Goal: Obtain resource: Download file/media

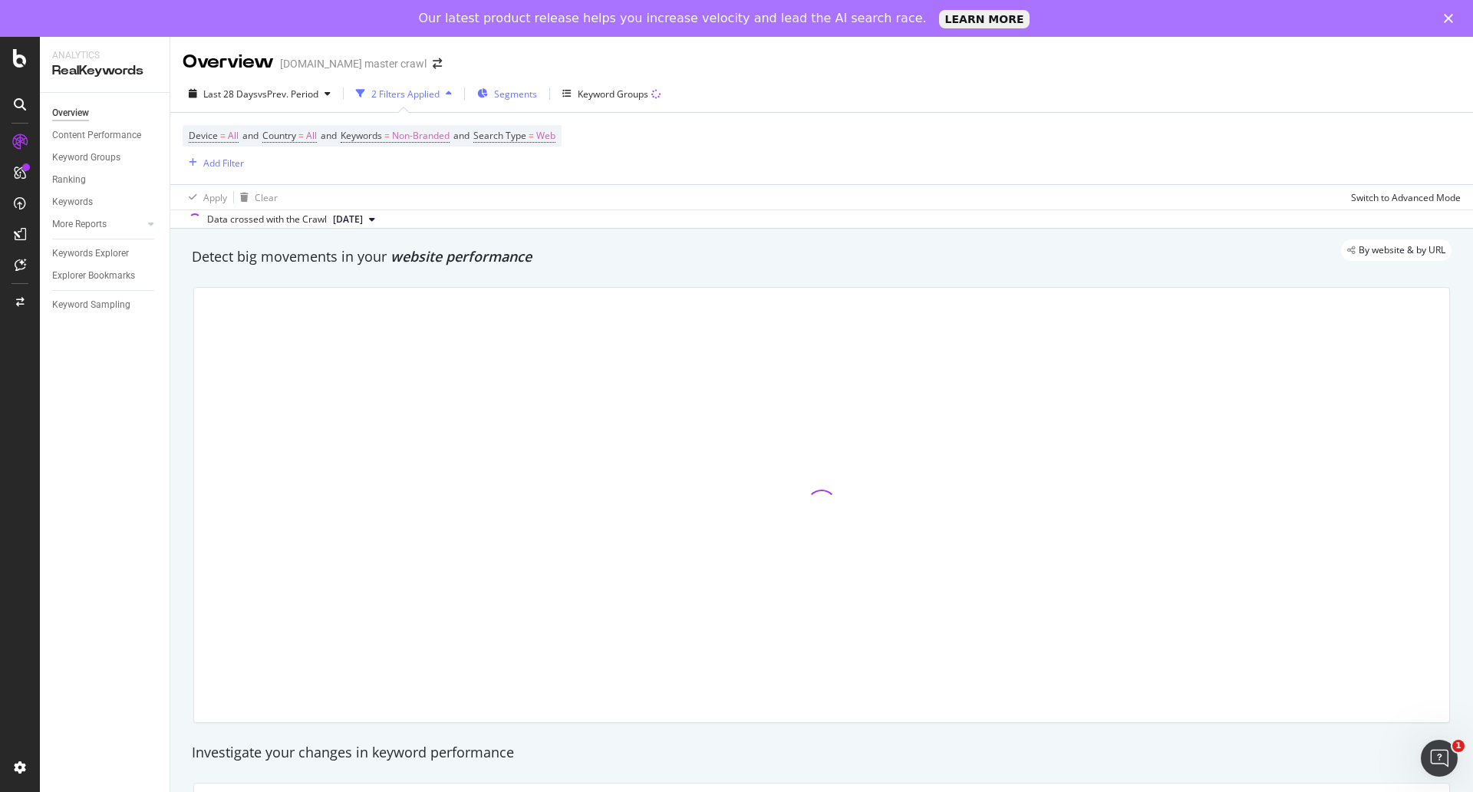
click at [526, 96] on span "Segments" at bounding box center [515, 93] width 43 height 13
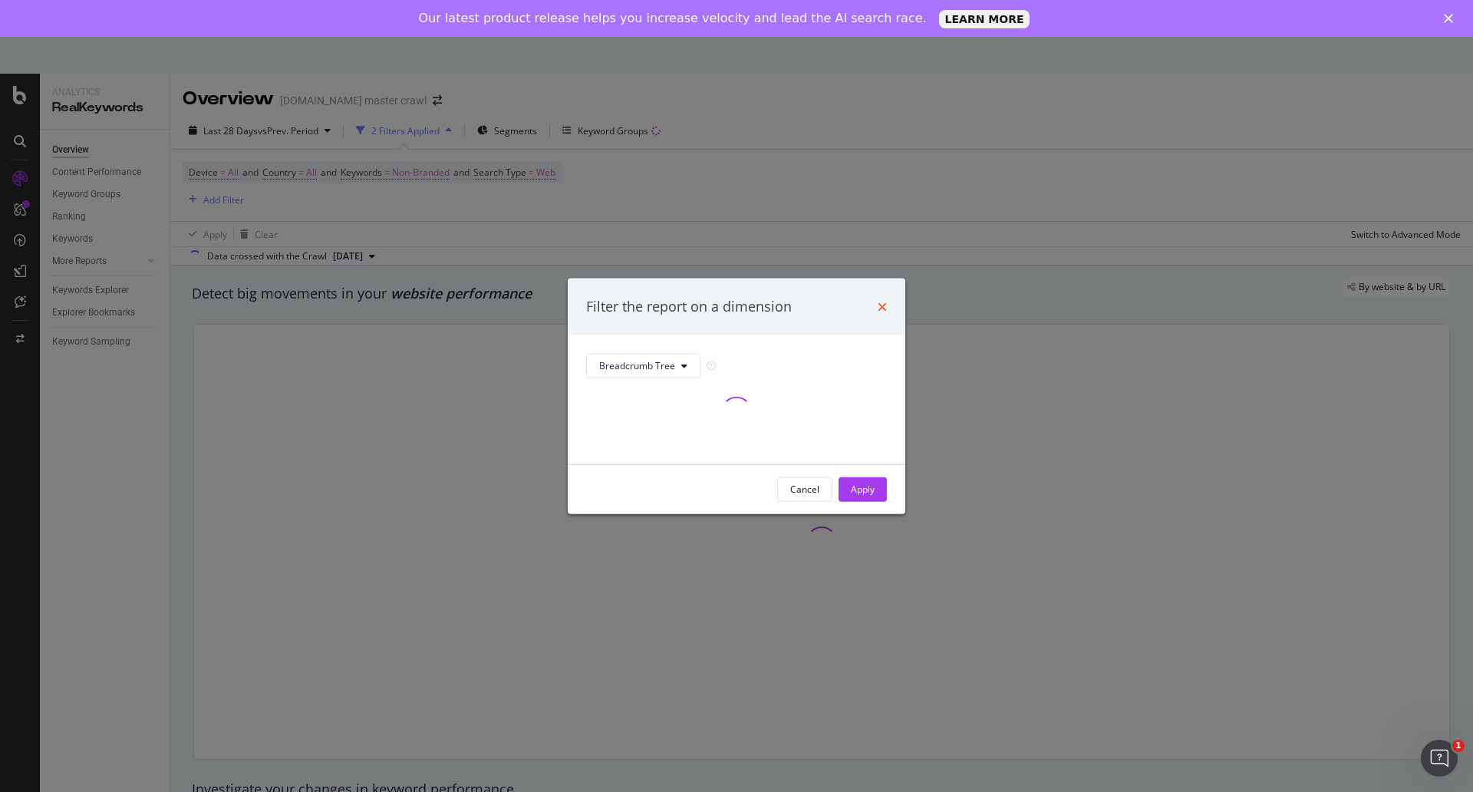
click at [884, 305] on icon "times" at bounding box center [881, 306] width 9 height 12
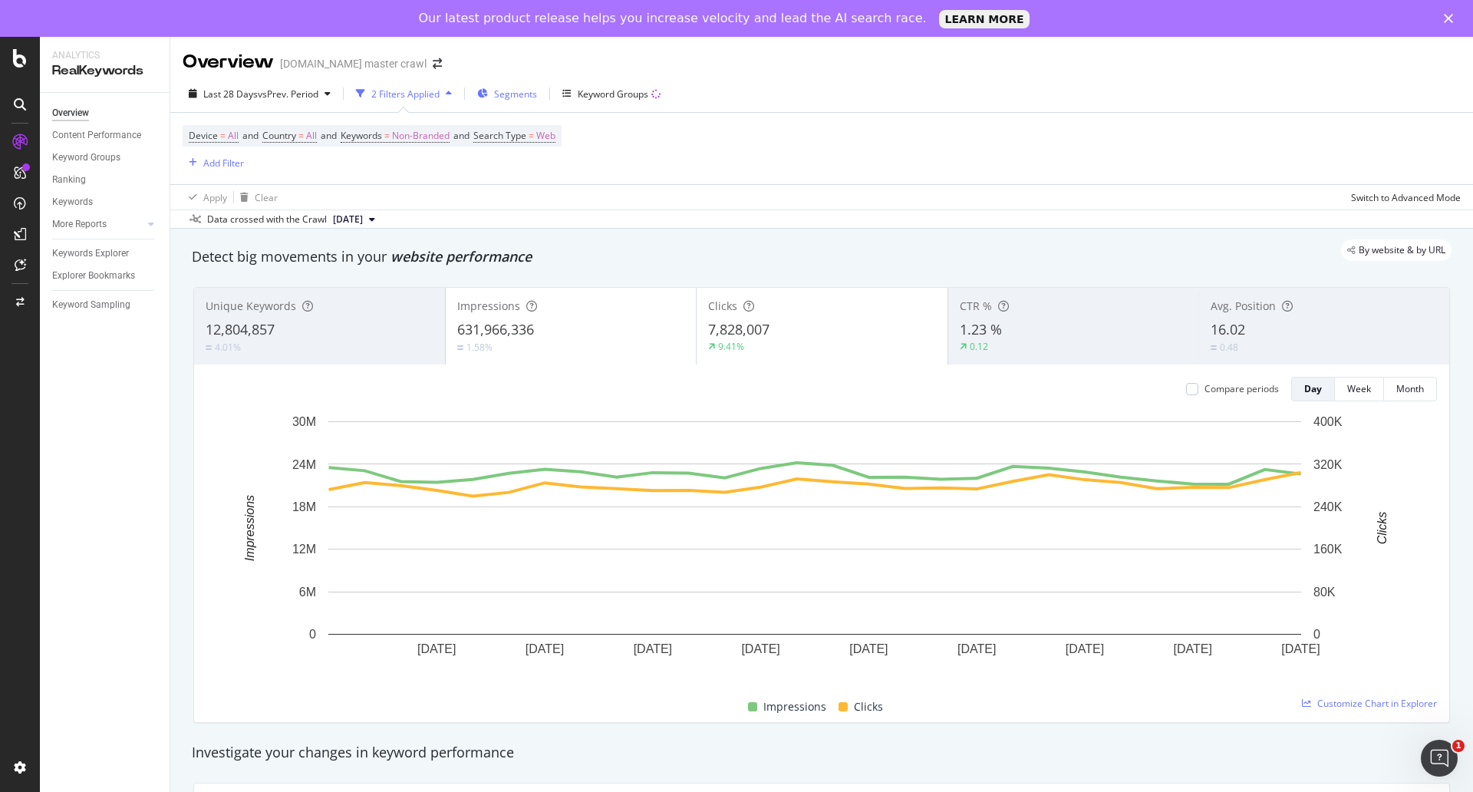
click at [508, 94] on span "Segments" at bounding box center [515, 93] width 43 height 13
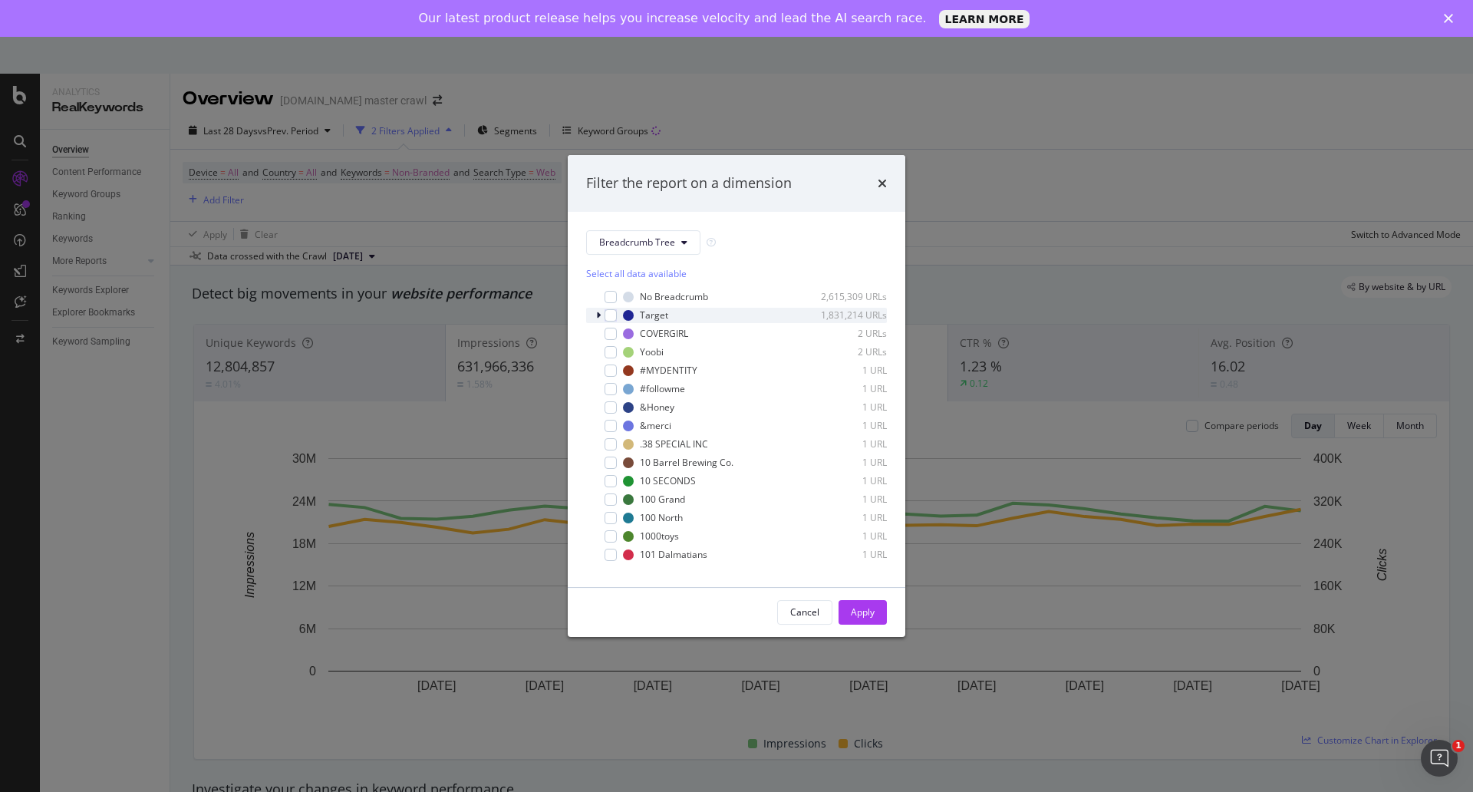
click at [599, 314] on icon "modal" at bounding box center [598, 315] width 5 height 9
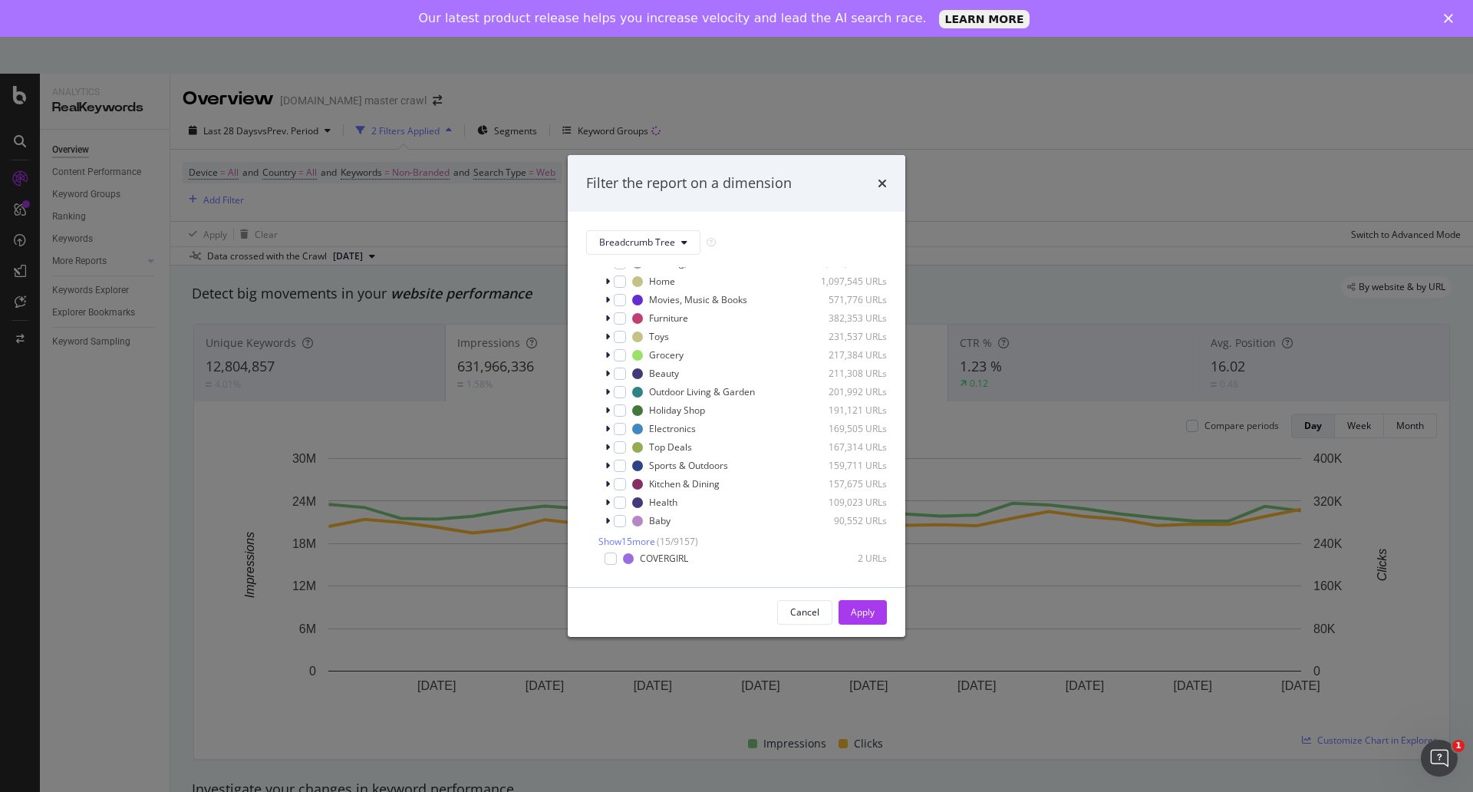
scroll to position [83, 0]
click at [610, 476] on div "modal" at bounding box center [608, 468] width 9 height 15
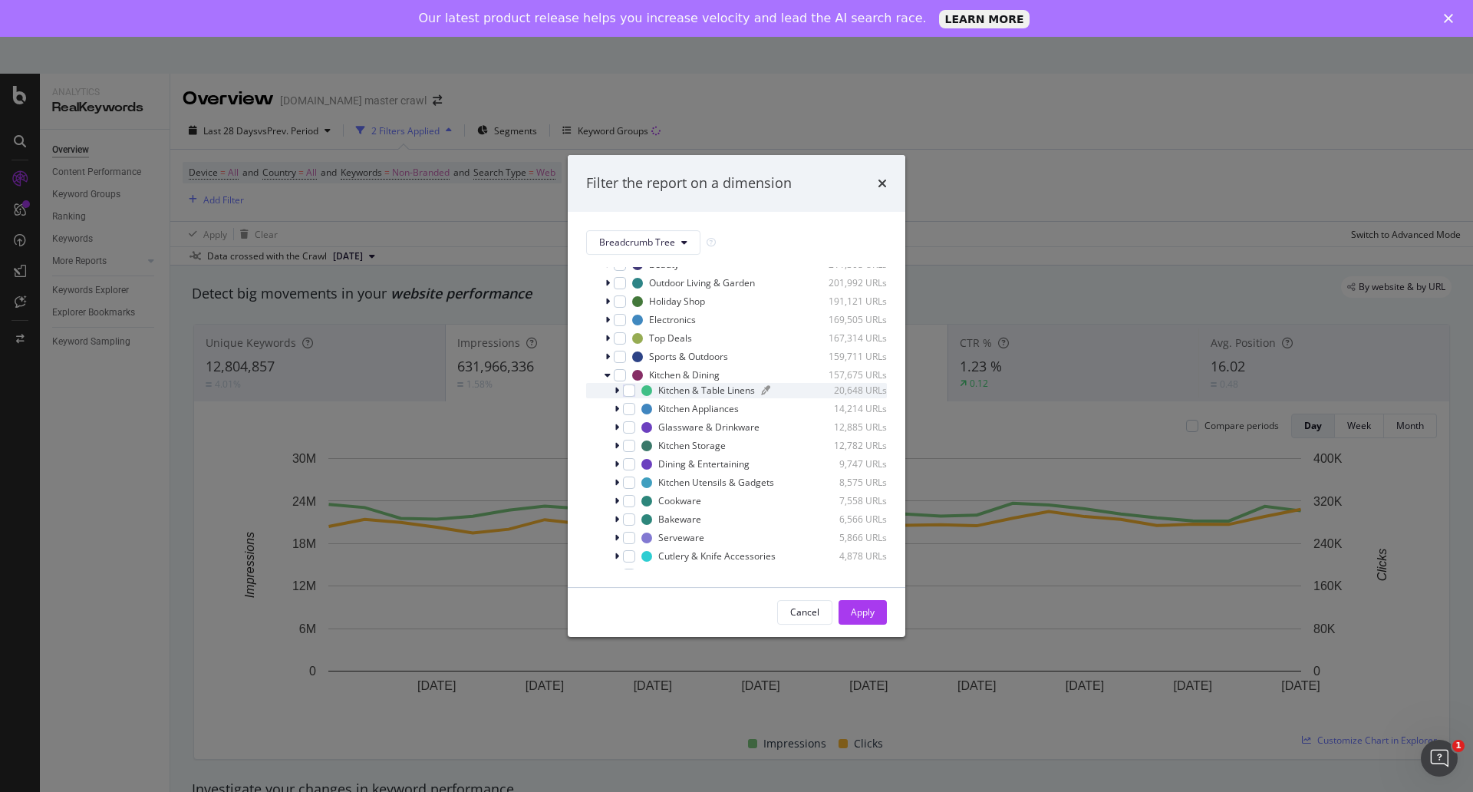
scroll to position [177, 0]
click at [633, 506] on div "modal" at bounding box center [629, 500] width 12 height 12
click at [856, 607] on div "Apply" at bounding box center [863, 611] width 24 height 13
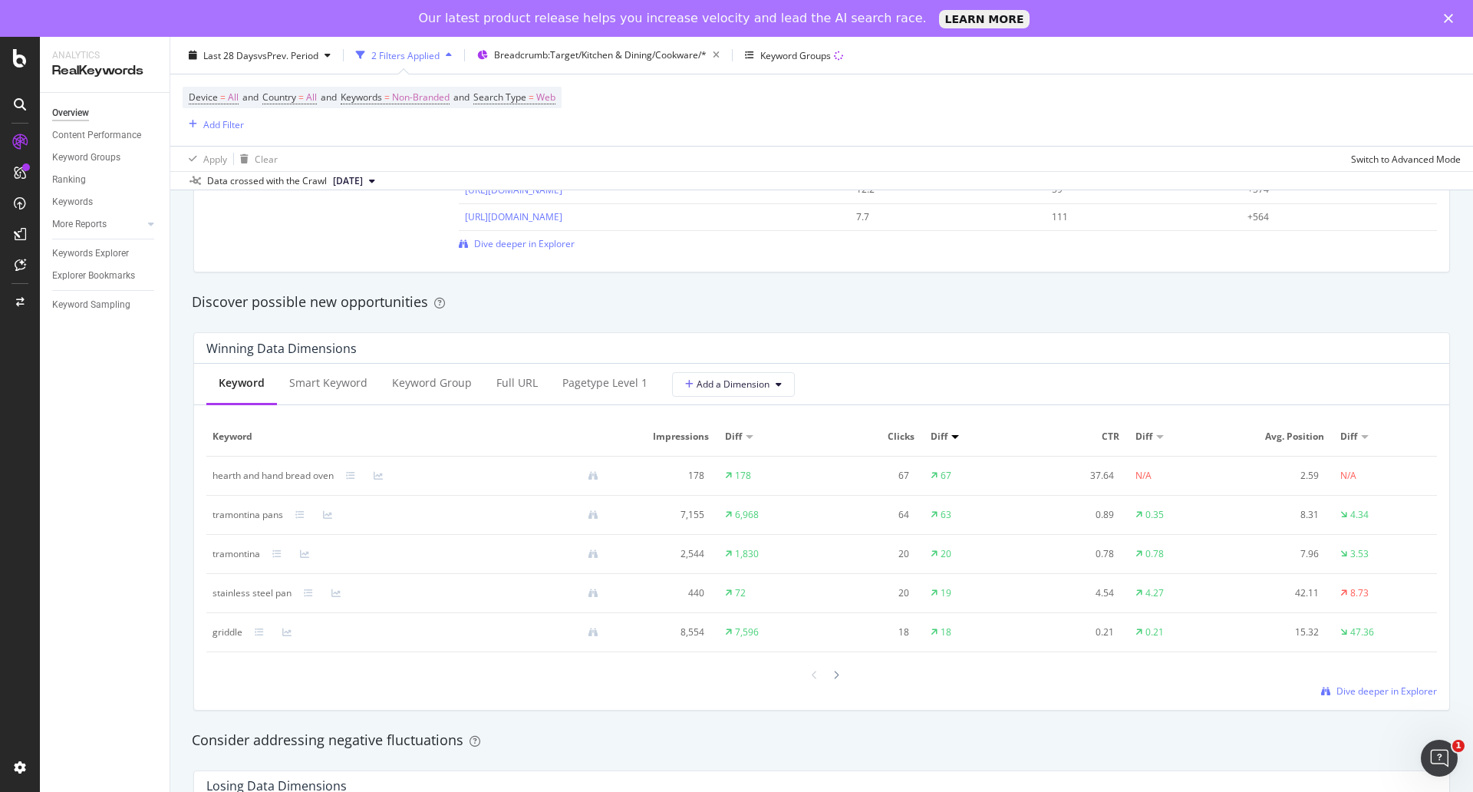
scroll to position [1243, 0]
click at [1351, 698] on span "Dive deeper in Explorer" at bounding box center [1386, 693] width 100 height 13
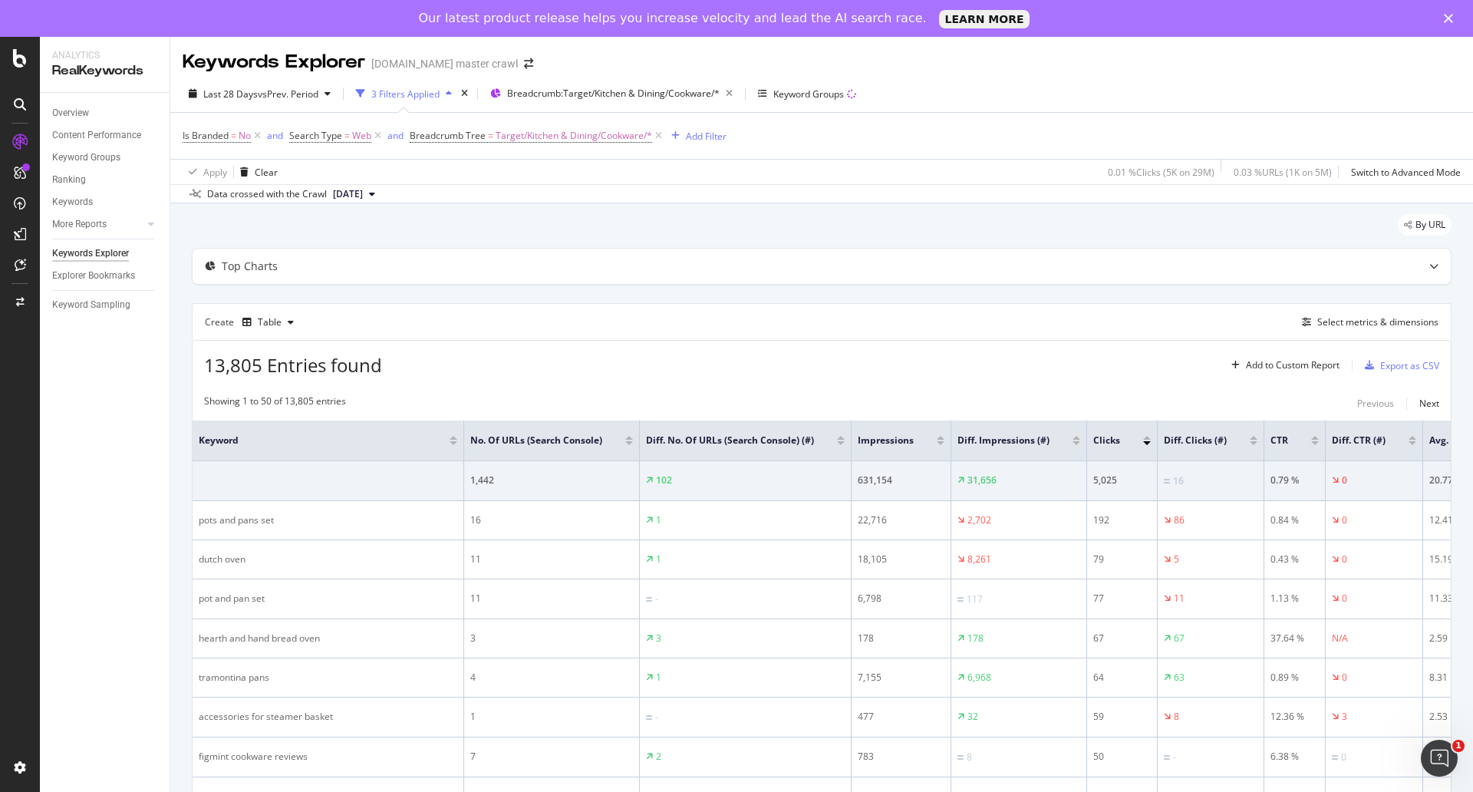
scroll to position [176, 0]
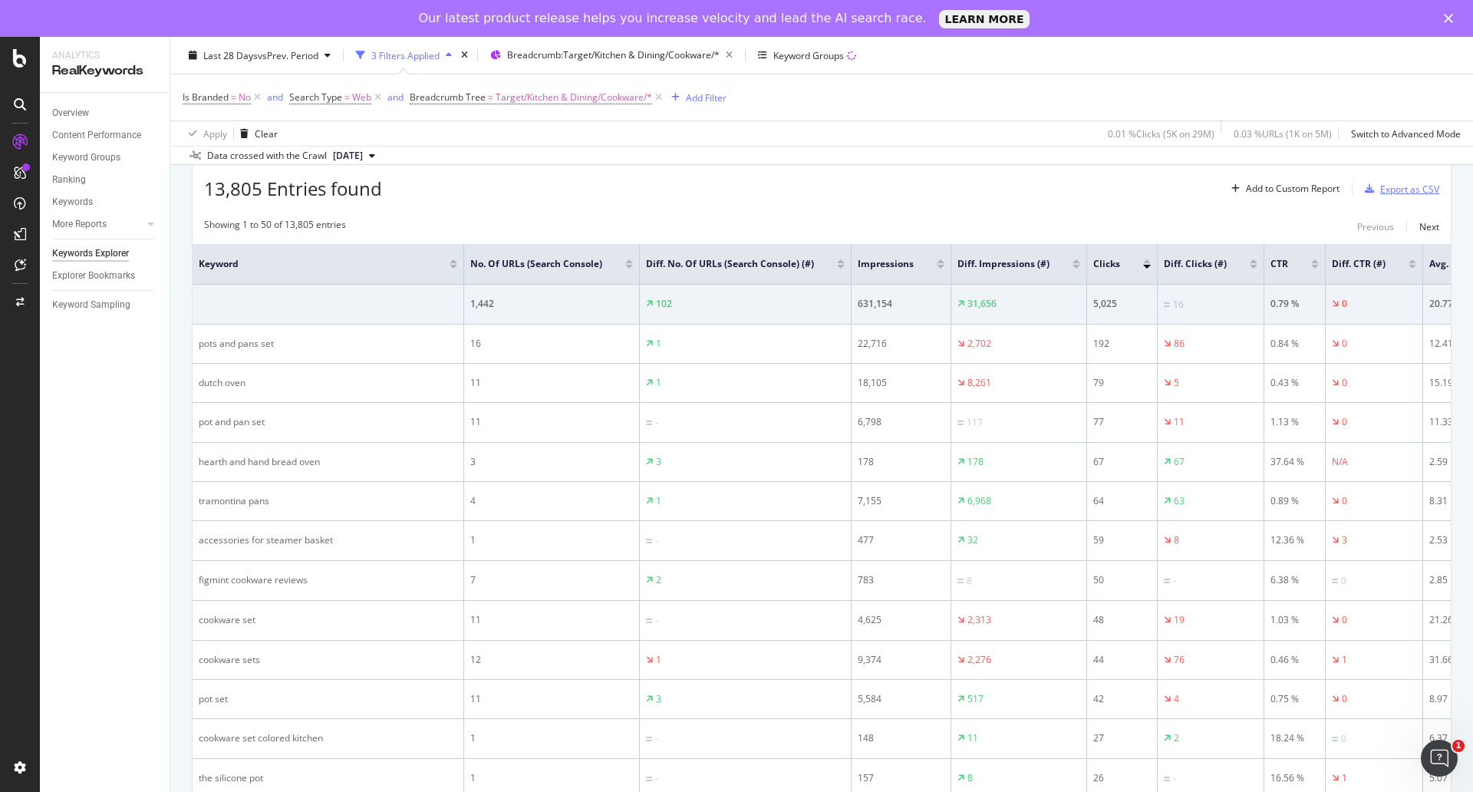
click at [1391, 187] on div "Export as CSV" at bounding box center [1409, 189] width 59 height 13
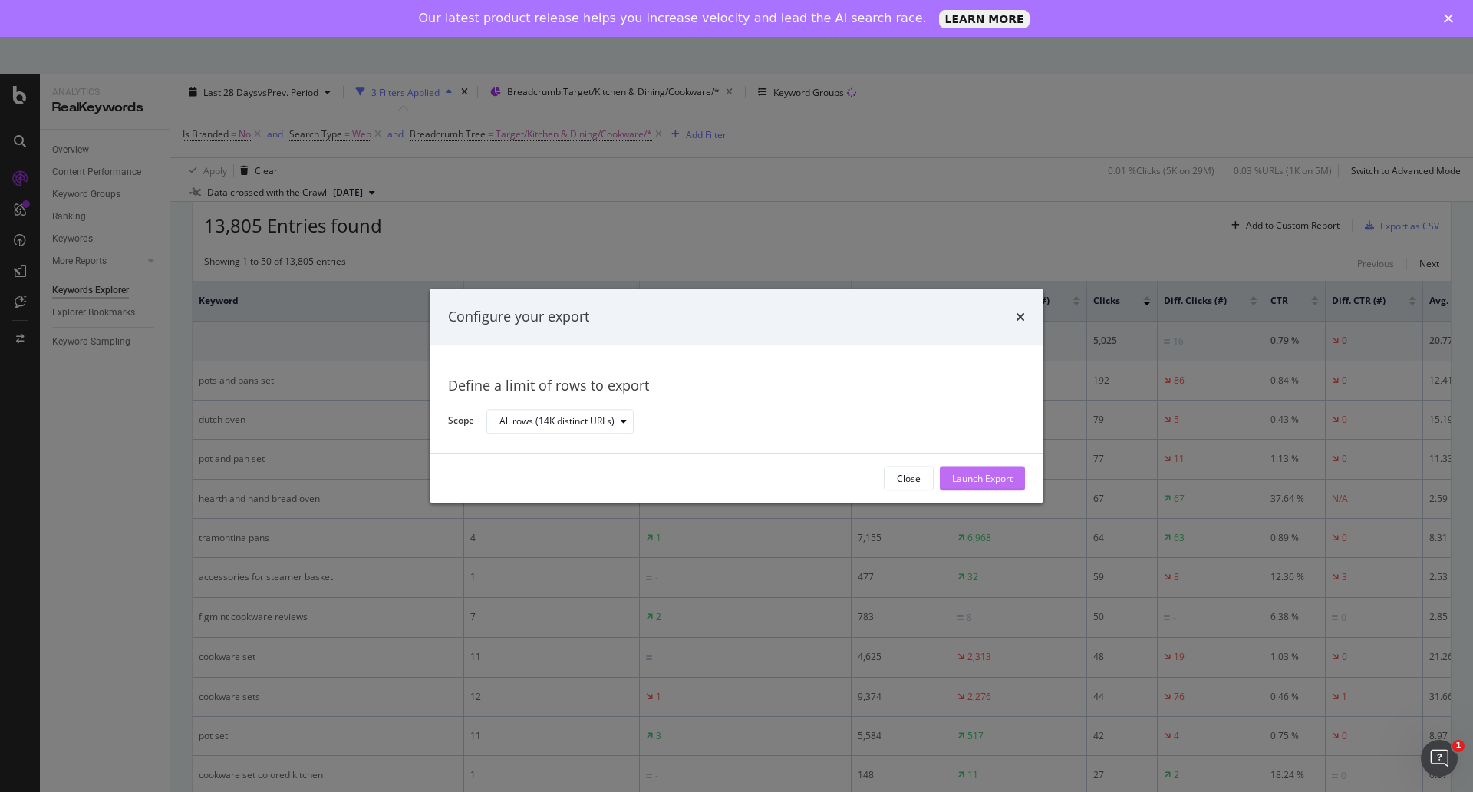
click at [955, 472] on div "Launch Export" at bounding box center [982, 478] width 61 height 13
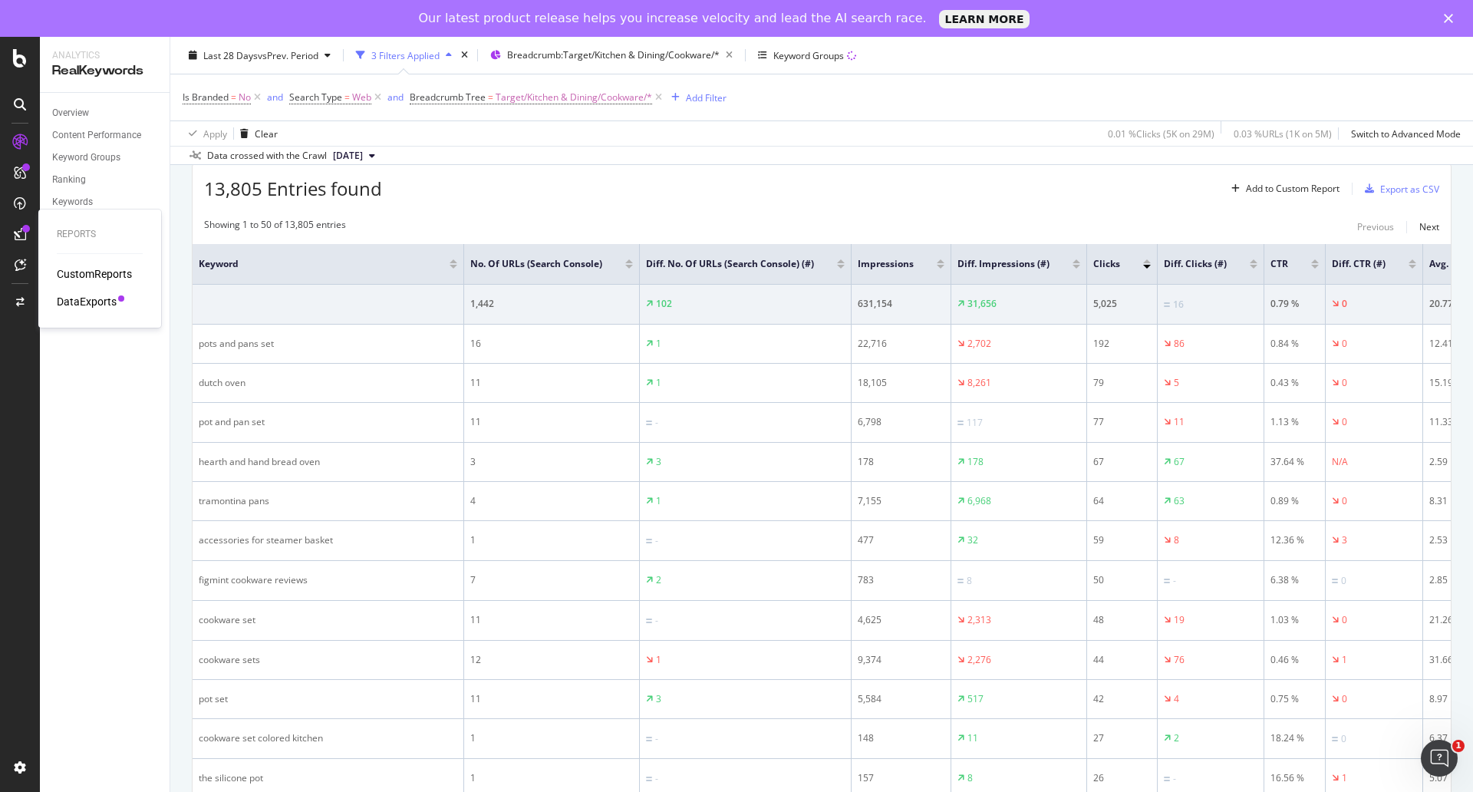
click at [87, 298] on div "DataExports" at bounding box center [87, 301] width 60 height 15
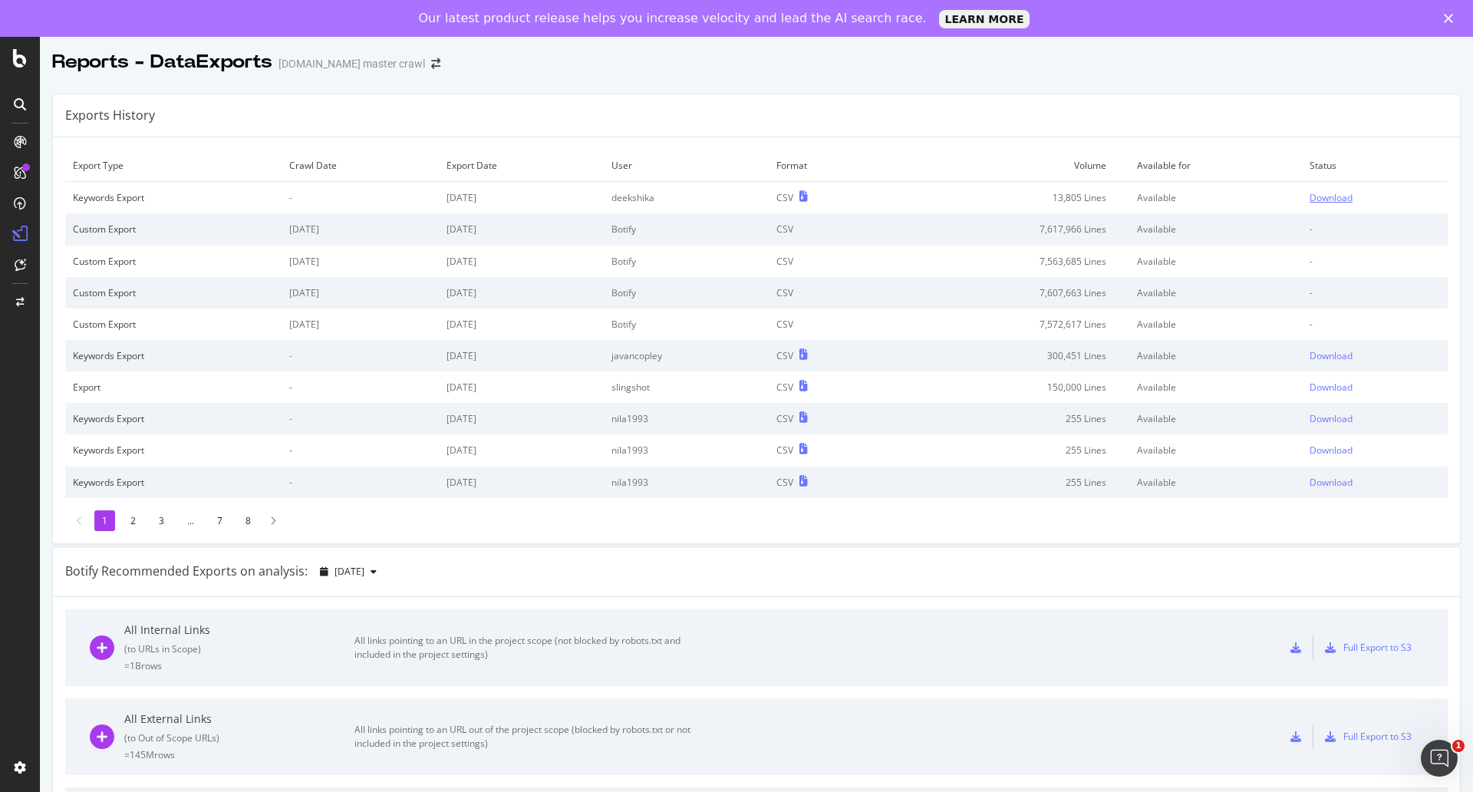
click at [1309, 196] on div "Download" at bounding box center [1330, 197] width 43 height 13
